Goal: Find contact information: Find contact information

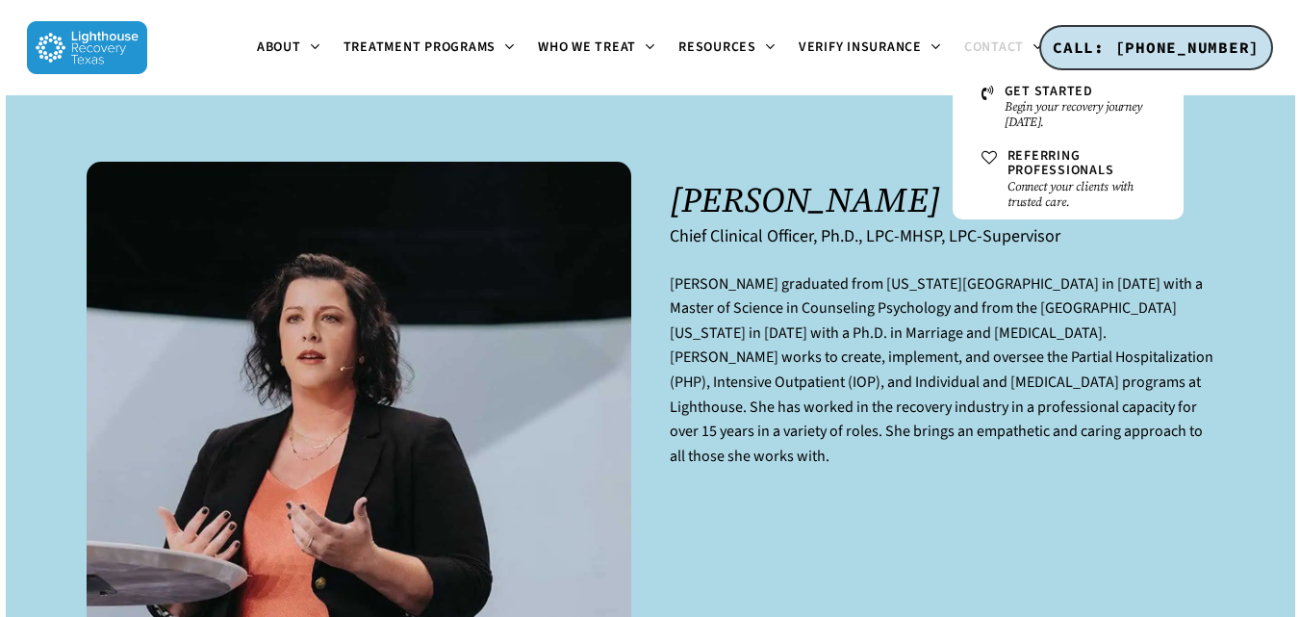
click at [980, 38] on span "Contact" at bounding box center [994, 47] width 60 height 19
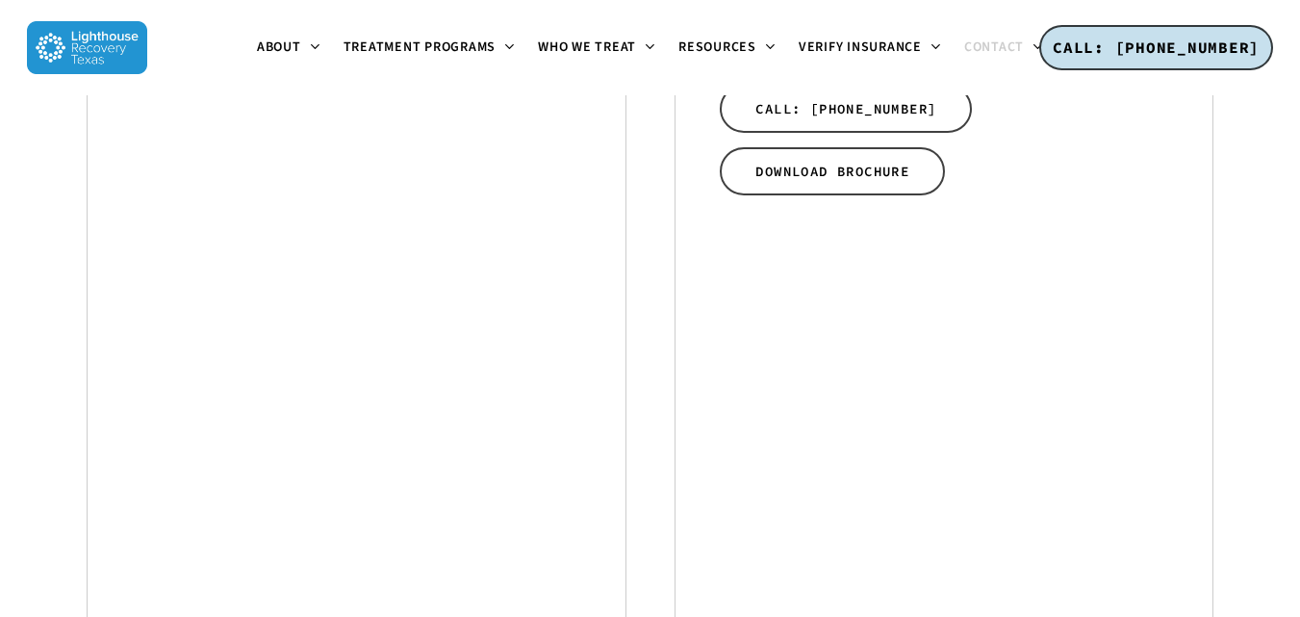
scroll to position [1059, 0]
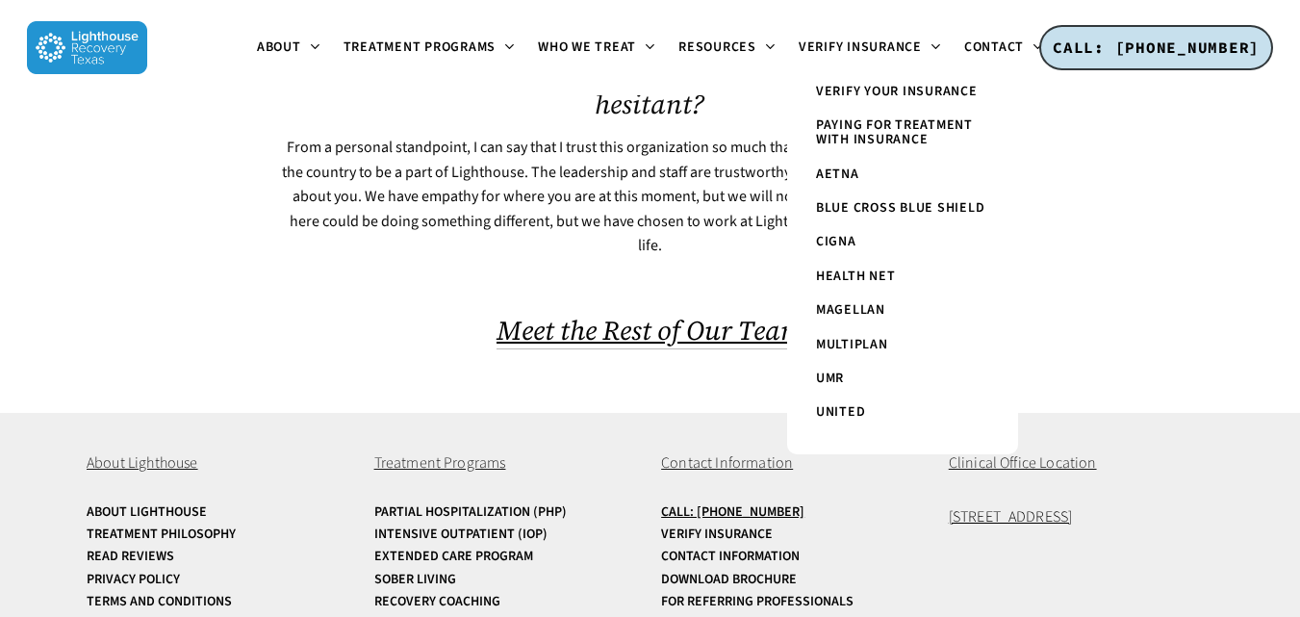
scroll to position [1380, 0]
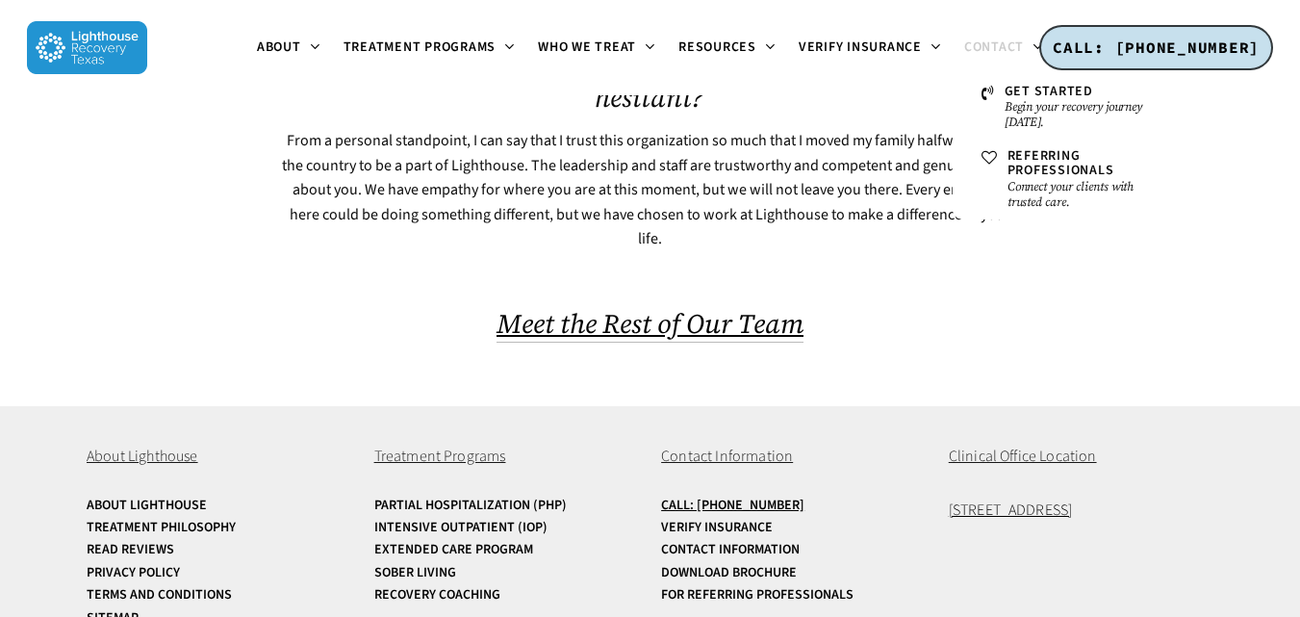
click at [988, 40] on span "Contact" at bounding box center [994, 47] width 60 height 19
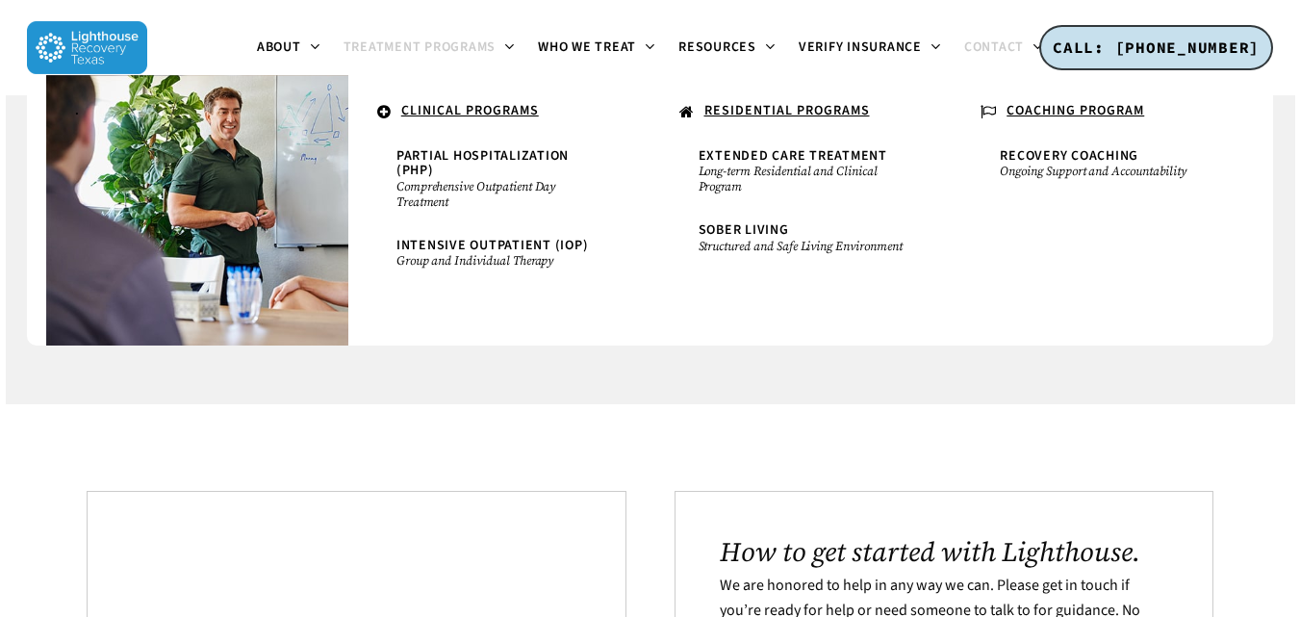
click at [498, 45] on link "Treatment Programs" at bounding box center [429, 47] width 195 height 15
click at [510, 45] on icon at bounding box center [508, 45] width 8 height 15
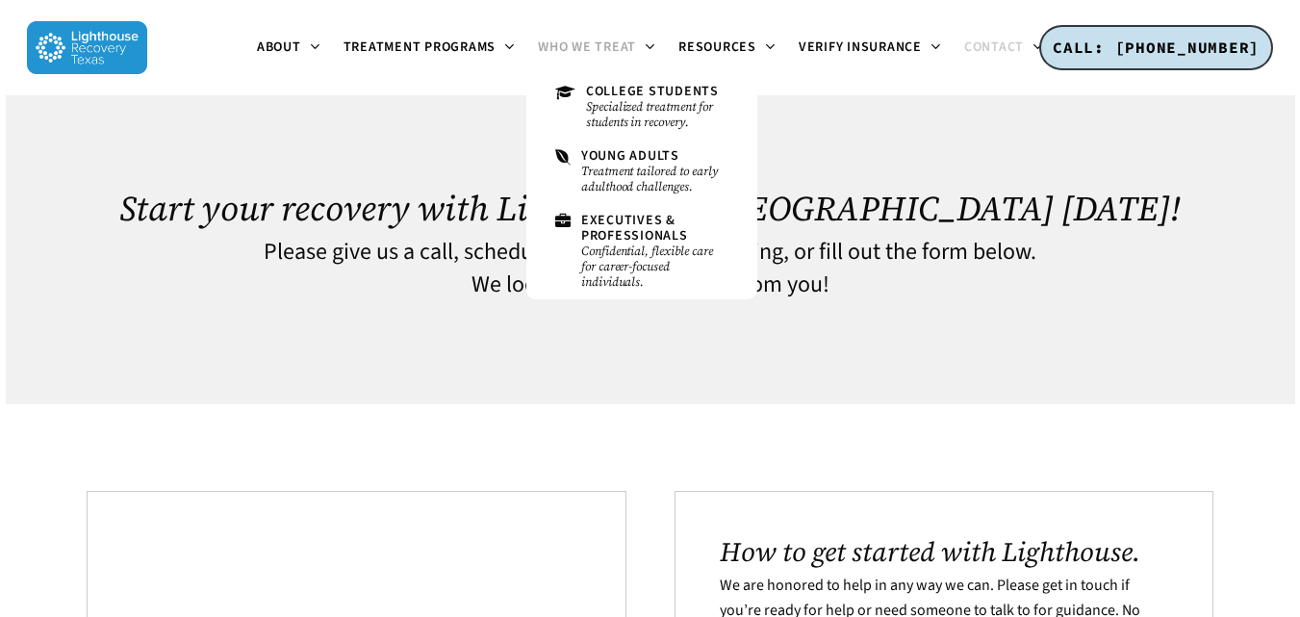
click at [648, 41] on icon at bounding box center [649, 45] width 8 height 15
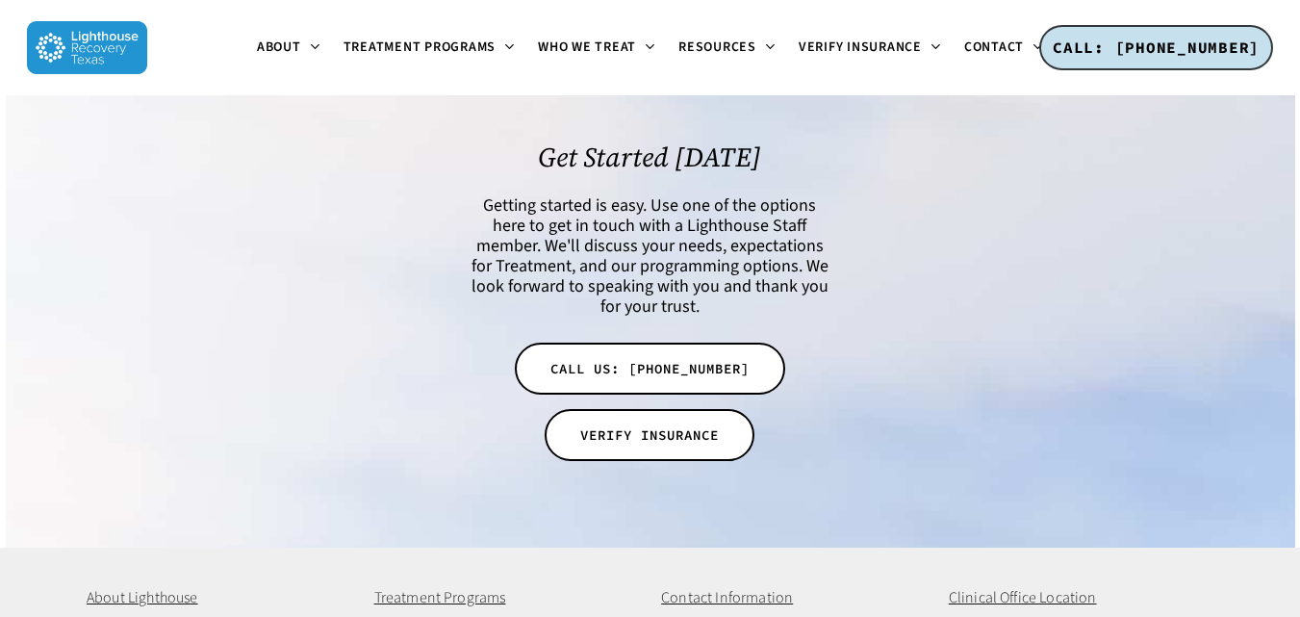
scroll to position [2828, 0]
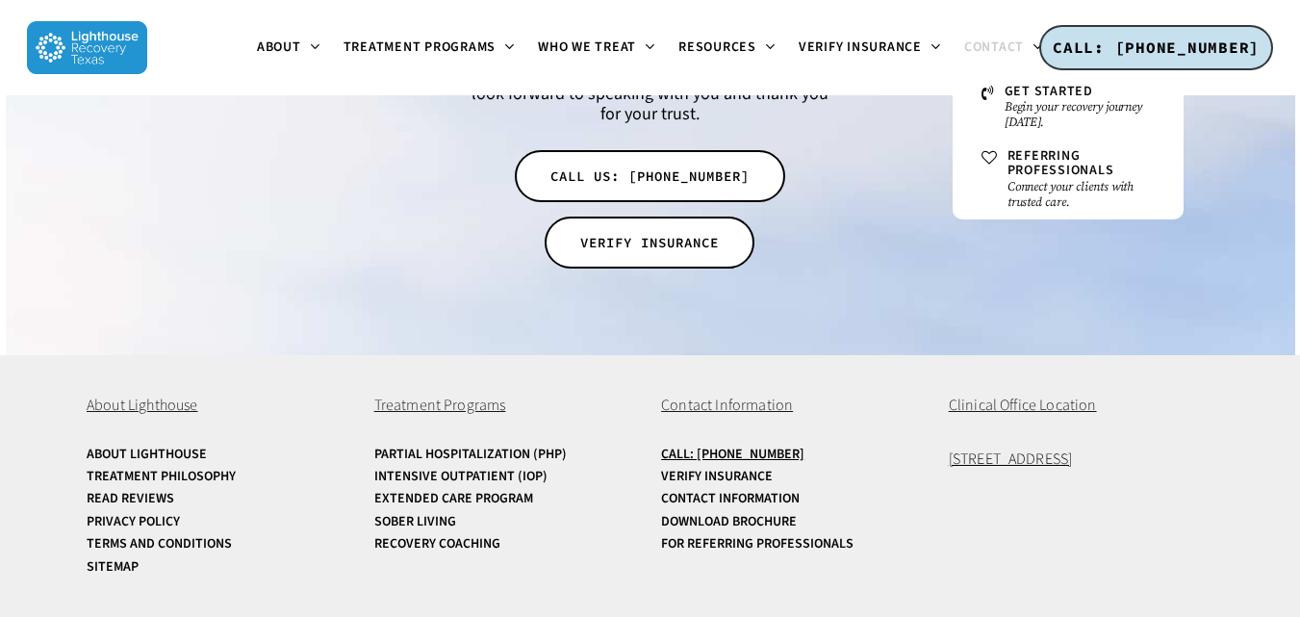
click at [1019, 43] on span "Contact" at bounding box center [994, 47] width 60 height 19
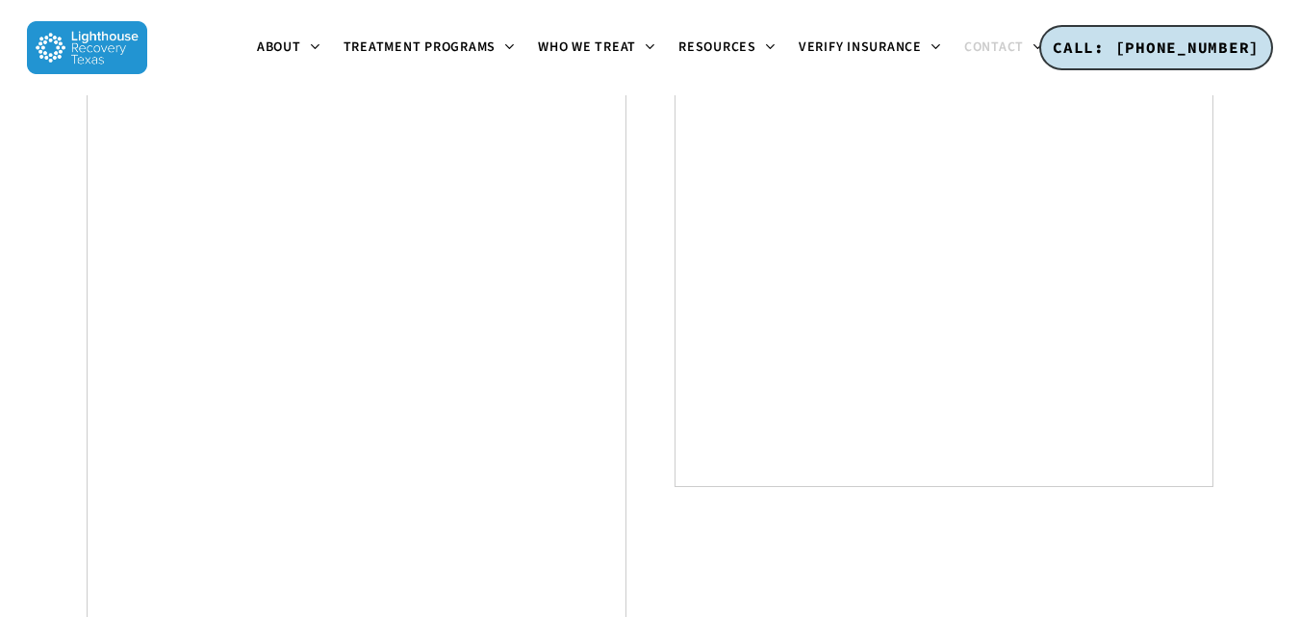
scroll to position [1155, 0]
